Goal: Information Seeking & Learning: Learn about a topic

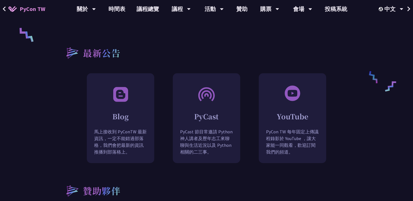
scroll to position [451, 0]
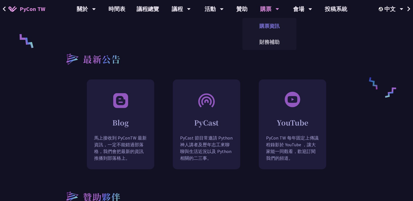
click at [265, 24] on link "購票資訊" at bounding box center [270, 25] width 54 height 13
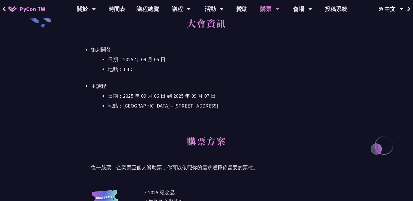
scroll to position [179, 0]
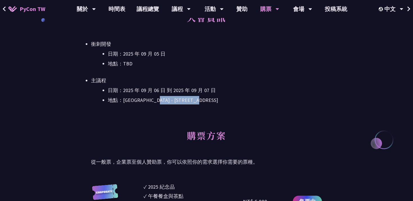
drag, startPoint x: 165, startPoint y: 100, endPoint x: 244, endPoint y: 100, distance: 79.9
click at [244, 100] on li "地點：[GEOGRAPHIC_DATA] - ​[STREET_ADDRESS]" at bounding box center [215, 100] width 214 height 8
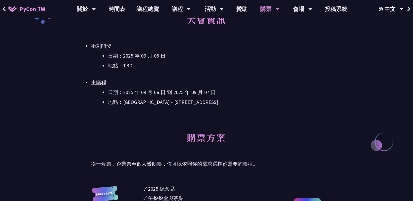
scroll to position [183, 0]
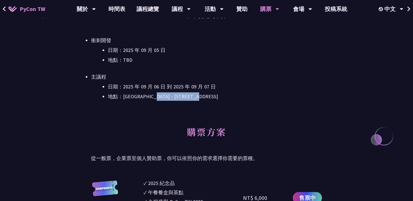
drag, startPoint x: 158, startPoint y: 97, endPoint x: 244, endPoint y: 96, distance: 86.6
click at [244, 97] on li "地點：[GEOGRAPHIC_DATA] - ​[STREET_ADDRESS]" at bounding box center [215, 97] width 214 height 8
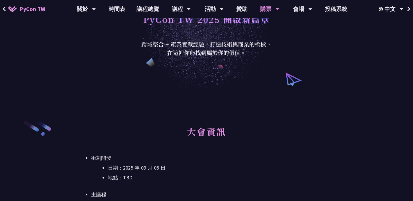
scroll to position [50, 0]
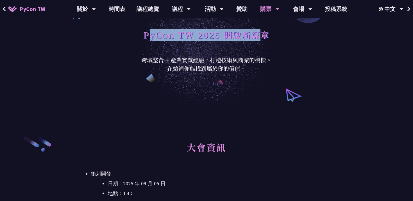
drag, startPoint x: 150, startPoint y: 37, endPoint x: 262, endPoint y: 39, distance: 111.7
click at [262, 39] on h1 "PyCon TW 2025 開啟新篇章" at bounding box center [206, 34] width 127 height 17
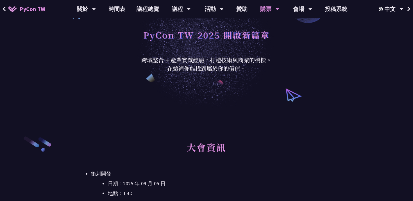
click at [273, 41] on div "聚焦應用，跨域共創 PyCon TW 2025 開啟新篇章" at bounding box center [207, 26] width 138 height 59
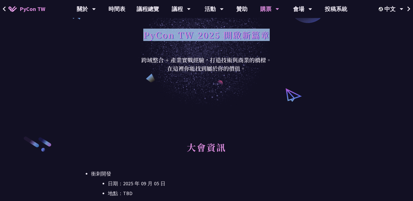
drag, startPoint x: 145, startPoint y: 36, endPoint x: 271, endPoint y: 38, distance: 126.6
click at [272, 38] on div "聚焦應用，跨域共創 PyCon TW 2025 開啟新篇章" at bounding box center [207, 26] width 138 height 59
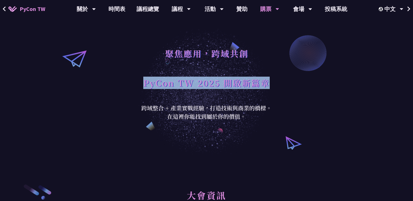
scroll to position [0, 0]
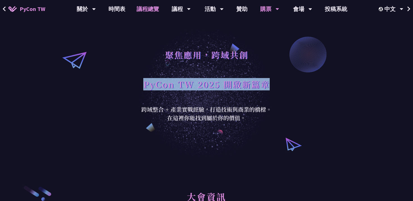
click at [151, 8] on link "議程總覽" at bounding box center [148, 9] width 34 height 18
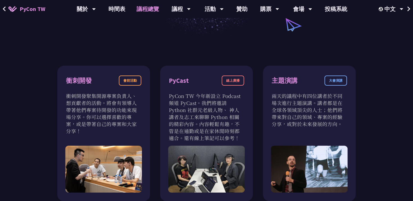
scroll to position [167, 0]
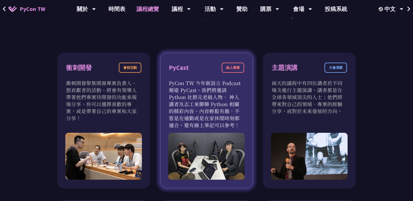
click at [235, 107] on p "PyCon TW 今年新設立 Podcast 頻道 PyCast。我們將邀請 Python 社群元老級人物、 神人講者及志工來聊聊 Python 相關的精彩內…" at bounding box center [206, 104] width 75 height 49
click at [231, 68] on div "線上廣播" at bounding box center [233, 68] width 23 height 10
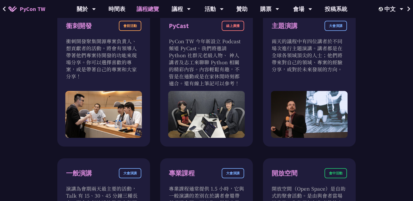
scroll to position [209, 0]
